Goal: Find contact information: Find contact information

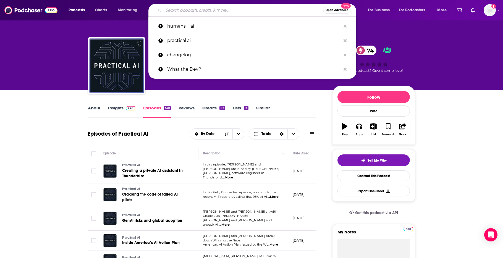
click at [180, 9] on input "Search podcasts, credits, & more..." at bounding box center [244, 10] width 160 height 9
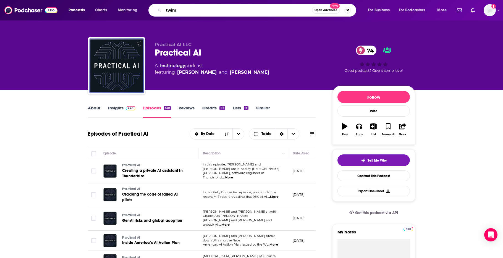
type input "twiml"
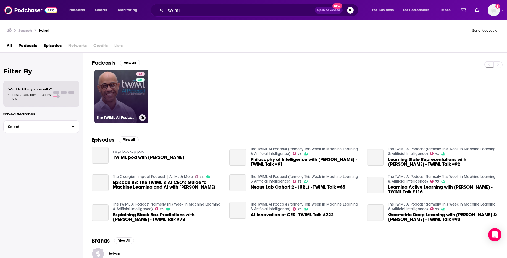
click at [119, 101] on link "73 The TWIML AI Podcast (formerly This Week in Machine Learning & Artificial In…" at bounding box center [122, 97] width 54 height 54
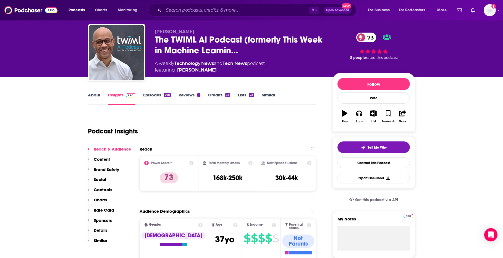
scroll to position [22, 0]
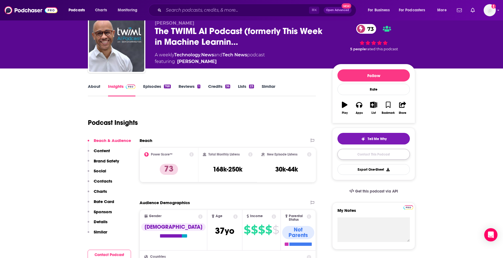
click at [354, 154] on link "Contact This Podcast" at bounding box center [374, 154] width 72 height 11
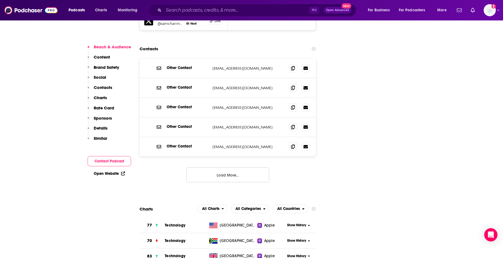
scroll to position [665, 0]
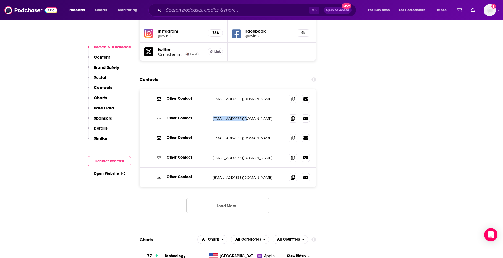
drag, startPoint x: 213, startPoint y: 93, endPoint x: 245, endPoint y: 95, distance: 32.1
click at [245, 116] on p "[EMAIL_ADDRESS][DOMAIN_NAME]" at bounding box center [249, 118] width 72 height 5
click at [212, 198] on button "Load More..." at bounding box center [227, 205] width 83 height 15
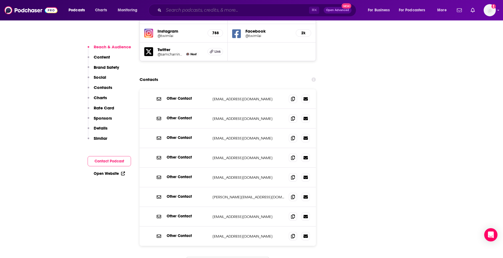
click at [197, 12] on input "Search podcasts, credits, & more..." at bounding box center [236, 10] width 145 height 9
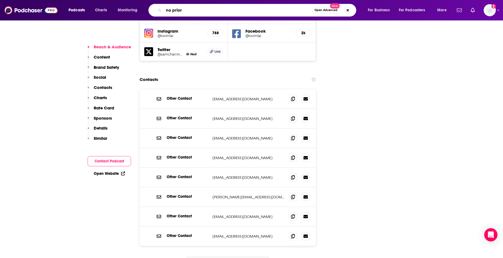
type input "no priors"
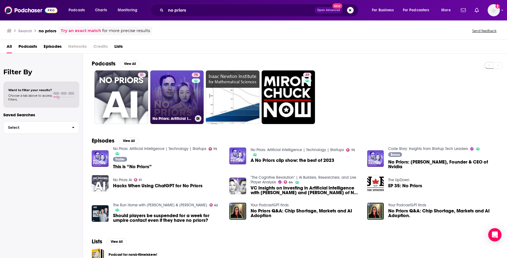
click at [171, 95] on link "75 No Priors: Artificial Intelligence | Technology | Startups" at bounding box center [177, 97] width 54 height 54
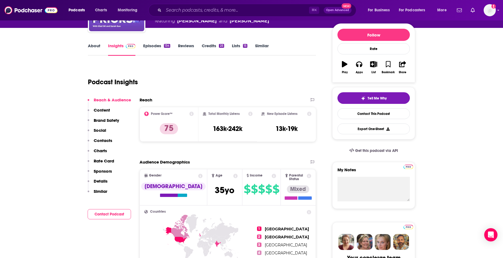
scroll to position [35, 0]
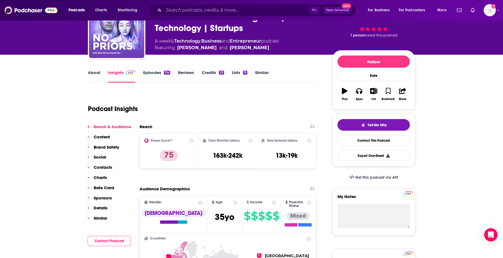
click at [158, 72] on link "Episodes 134" at bounding box center [156, 76] width 27 height 13
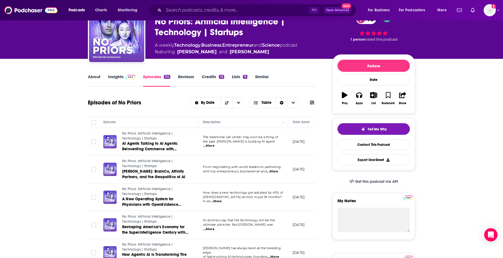
scroll to position [109, 0]
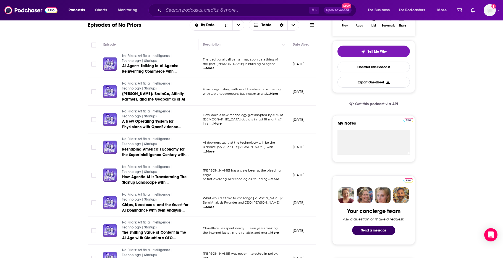
click at [215, 66] on span "...More" at bounding box center [208, 68] width 11 height 4
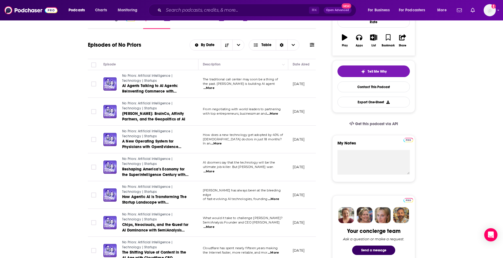
scroll to position [0, 0]
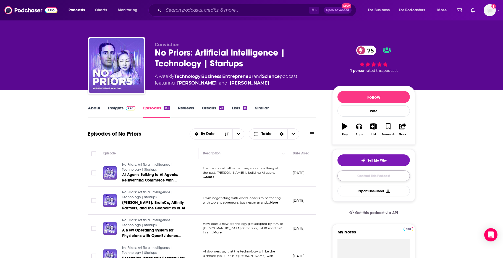
click at [355, 178] on link "Contact This Podcast" at bounding box center [374, 176] width 72 height 11
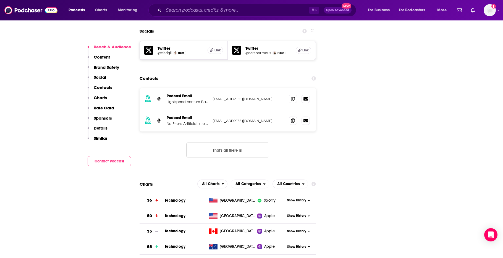
scroll to position [638, 0]
click at [221, 143] on button "That's all there is!" at bounding box center [227, 150] width 83 height 15
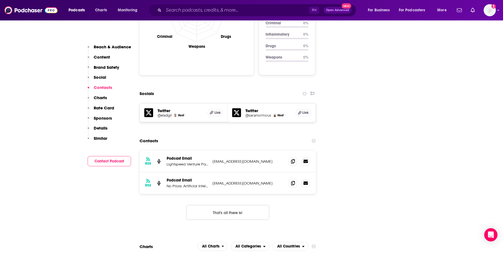
scroll to position [613, 0]
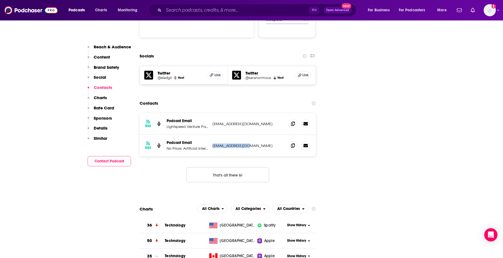
drag, startPoint x: 213, startPoint y: 112, endPoint x: 247, endPoint y: 114, distance: 34.6
click at [247, 143] on p "[EMAIL_ADDRESS][DOMAIN_NAME]" at bounding box center [249, 145] width 72 height 5
copy p "[EMAIL_ADDRESS][DOMAIN_NAME]"
drag, startPoint x: 214, startPoint y: 91, endPoint x: 262, endPoint y: 91, distance: 47.8
click at [262, 122] on p "[EMAIL_ADDRESS][DOMAIN_NAME]" at bounding box center [249, 124] width 72 height 5
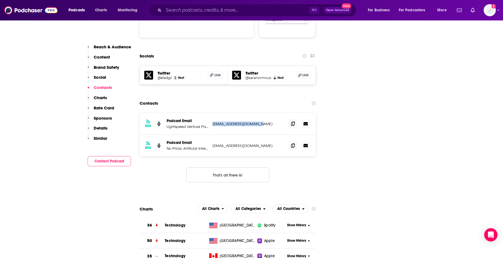
copy p "[EMAIL_ADDRESS][DOMAIN_NAME]"
click at [215, 9] on input "Search podcasts, credits, & more..." at bounding box center [236, 10] width 145 height 9
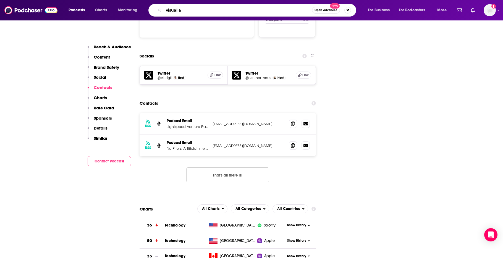
type input "visual ai"
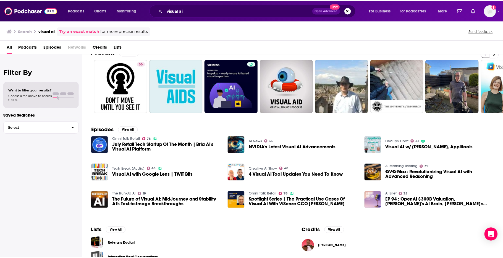
scroll to position [17, 0]
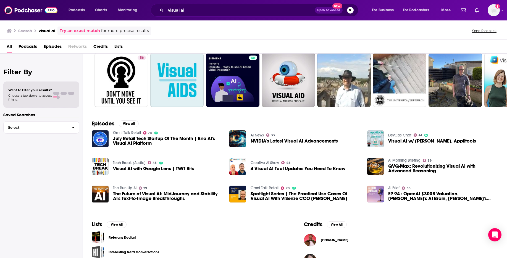
click at [281, 171] on span "4 Visual AI Tool Updates You Need To Know" at bounding box center [298, 168] width 95 height 5
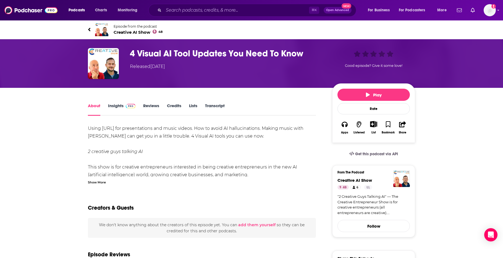
scroll to position [7, 0]
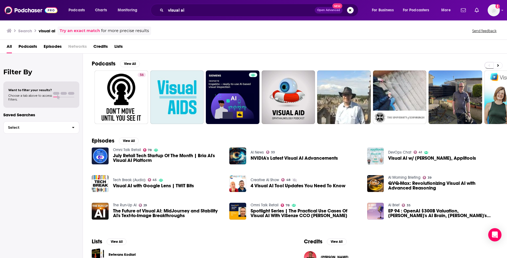
click at [378, 156] on img "Visual AI w/ Gil Sever, Applitools" at bounding box center [375, 156] width 17 height 17
click at [499, 66] on button at bounding box center [498, 65] width 9 height 7
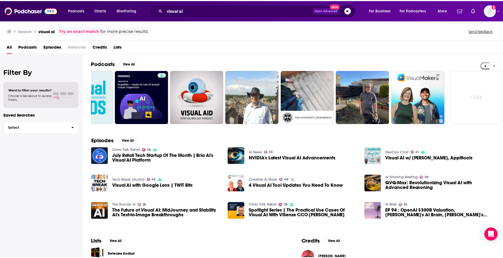
scroll to position [0, 92]
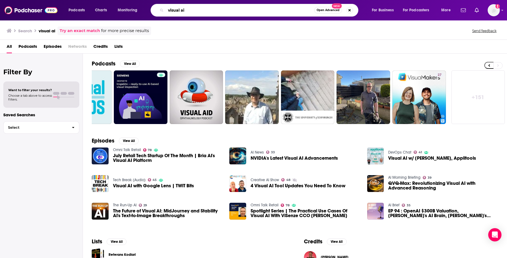
click at [194, 11] on input "visual ai" at bounding box center [240, 10] width 148 height 9
type input "what the dev"
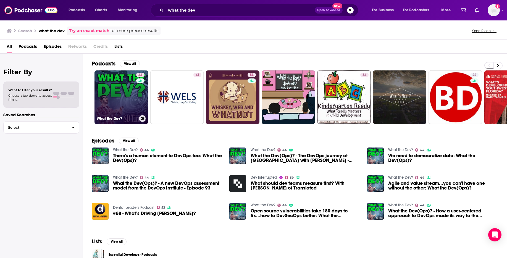
click at [123, 97] on link "44 What the Dev?" at bounding box center [122, 97] width 54 height 54
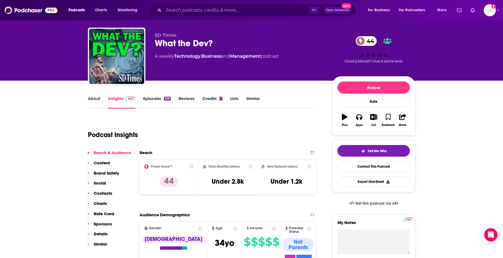
scroll to position [11, 0]
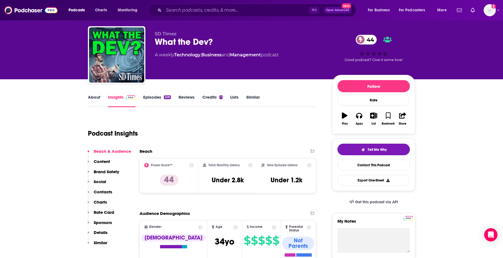
click at [150, 97] on link "Episodes 328" at bounding box center [157, 101] width 28 height 13
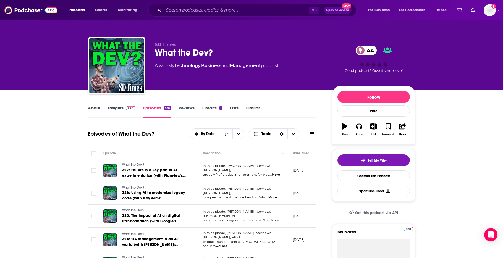
click at [116, 109] on link "Insights" at bounding box center [121, 111] width 27 height 13
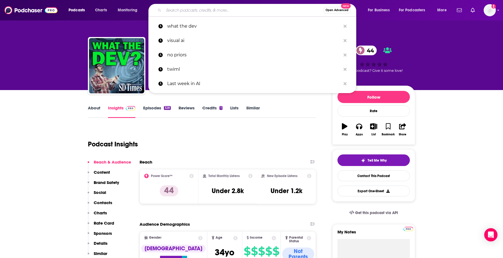
click at [220, 12] on input "Search podcasts, credits, & more..." at bounding box center [244, 10] width 160 height 9
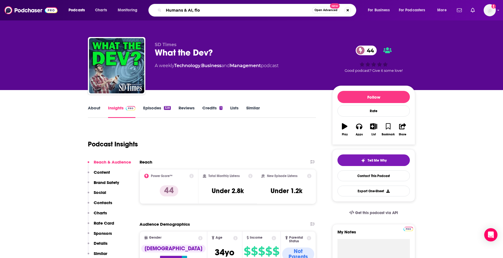
type input "Humans & AI, [PERSON_NAME]"
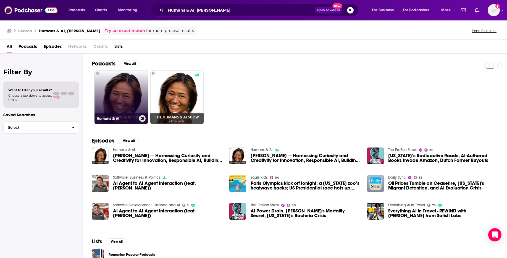
click at [117, 90] on link "Humans & AI" at bounding box center [122, 97] width 54 height 54
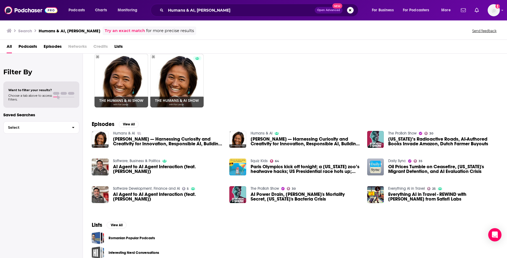
scroll to position [38, 0]
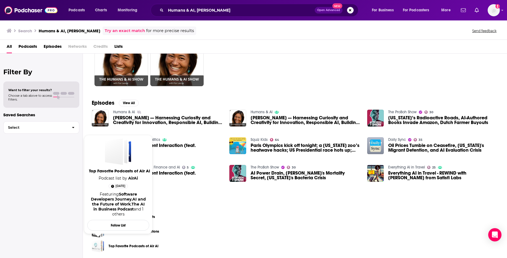
click at [98, 246] on div "Top Favorite Podcasts of Air Ai" at bounding box center [96, 246] width 9 height 12
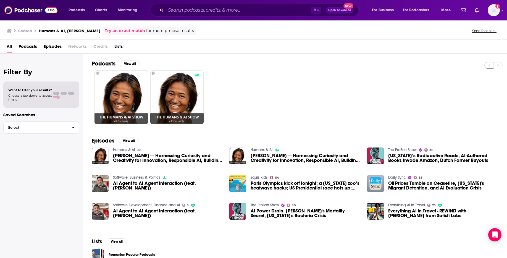
click at [54, 47] on span "Episodes" at bounding box center [53, 47] width 18 height 11
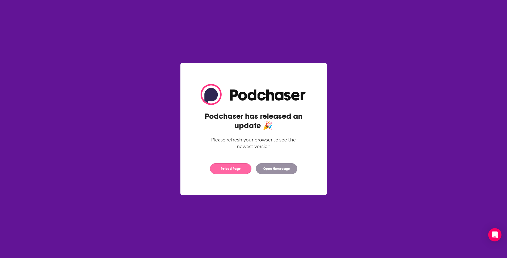
click at [224, 171] on button "Reload Page" at bounding box center [230, 168] width 41 height 11
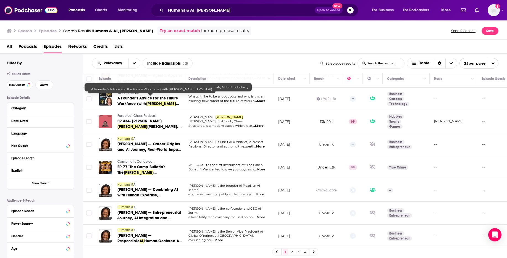
scroll to position [418, 0]
